Goal: Information Seeking & Learning: Find specific fact

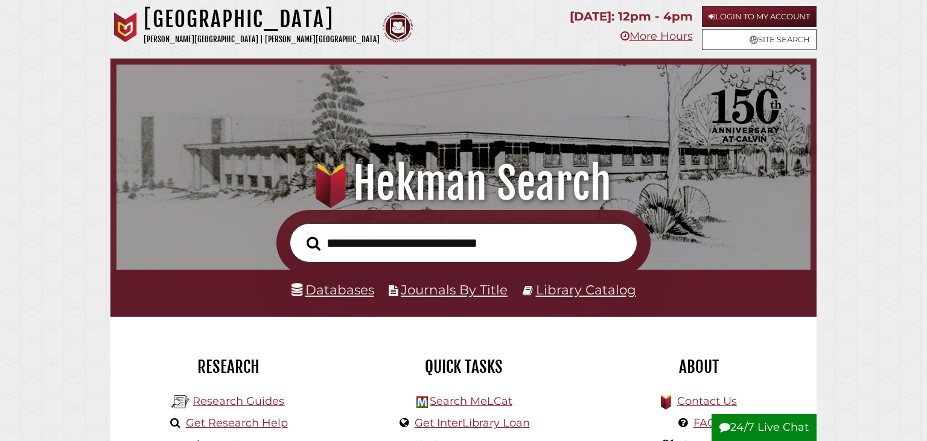
scroll to position [229, 688]
click at [349, 289] on link "Databases" at bounding box center [332, 290] width 83 height 16
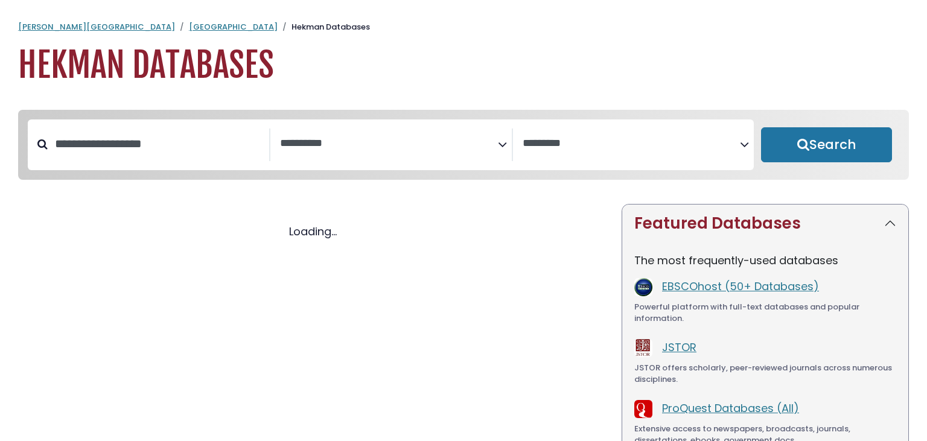
select select "Database Subject Filter"
select select "Database Vendors Filter"
select select "Database Subject Filter"
select select "Database Vendors Filter"
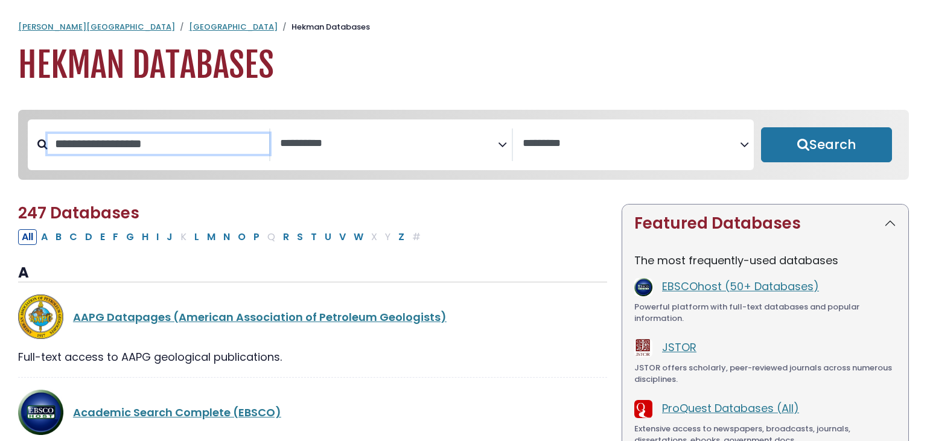
click at [223, 152] on input "Search database by title or keyword" at bounding box center [158, 144] width 221 height 20
type input "******"
click at [761, 127] on button "Search" at bounding box center [826, 144] width 131 height 35
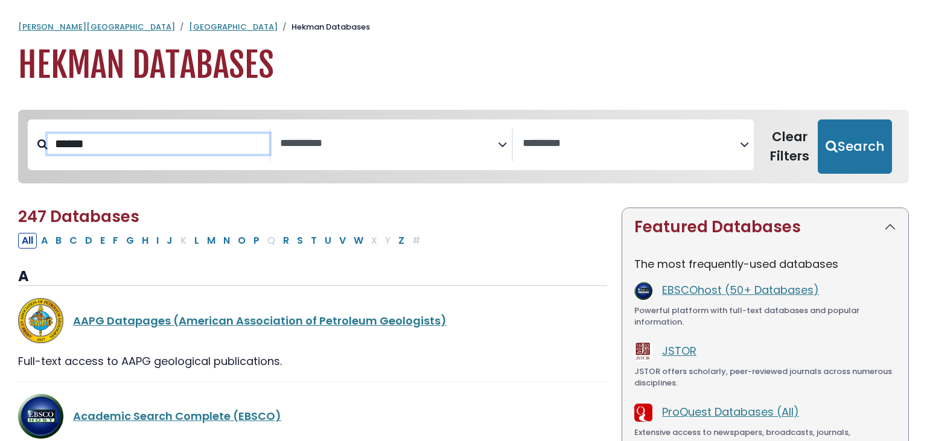
select select "Database Subject Filter"
select select "Database Vendors Filter"
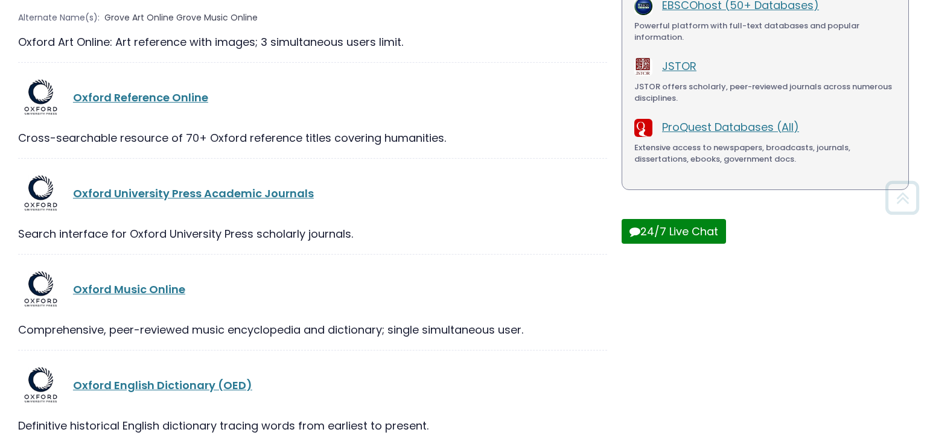
scroll to position [346, 0]
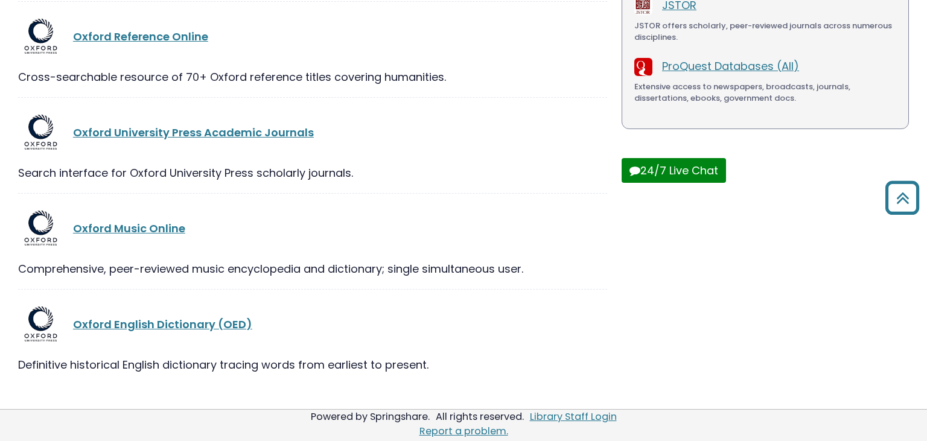
click at [165, 334] on div "Oxford English Dictionary (OED)" at bounding box center [312, 324] width 589 height 45
click at [167, 319] on link "Oxford English Dictionary (OED)" at bounding box center [162, 324] width 179 height 15
